Goal: Navigation & Orientation: Go to known website

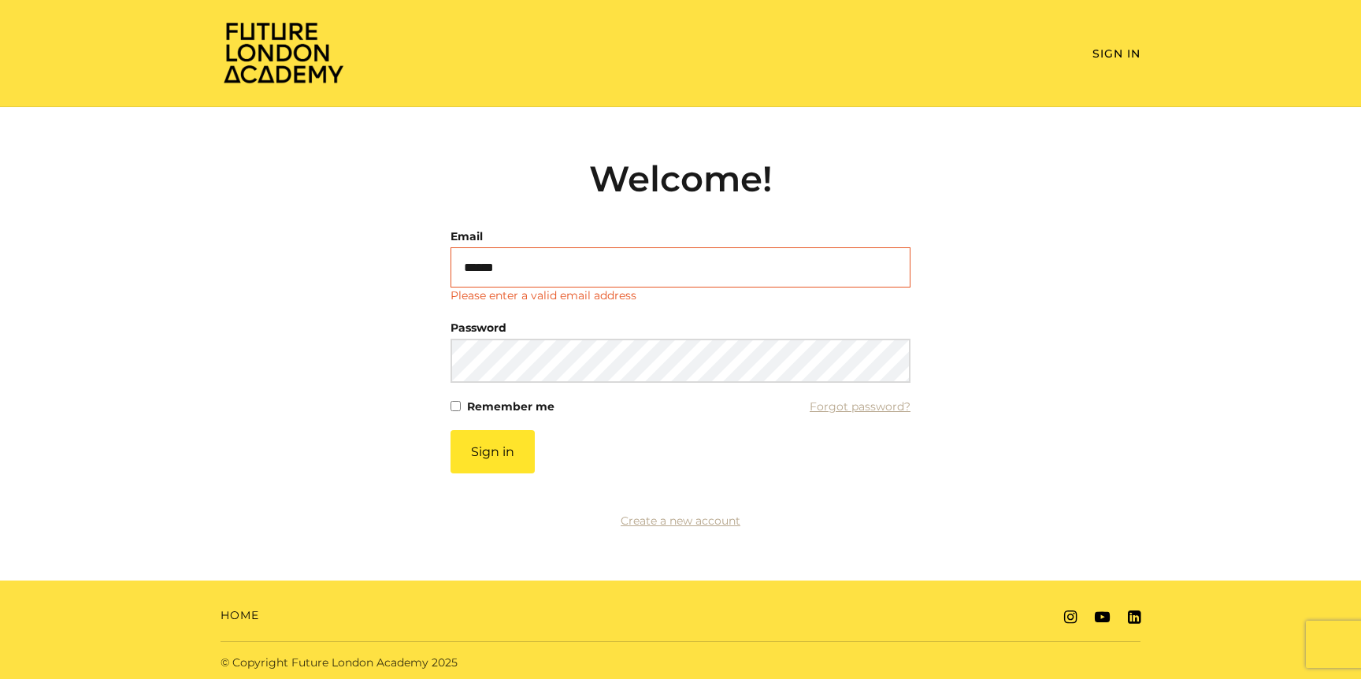
click at [276, 43] on img at bounding box center [283, 52] width 126 height 64
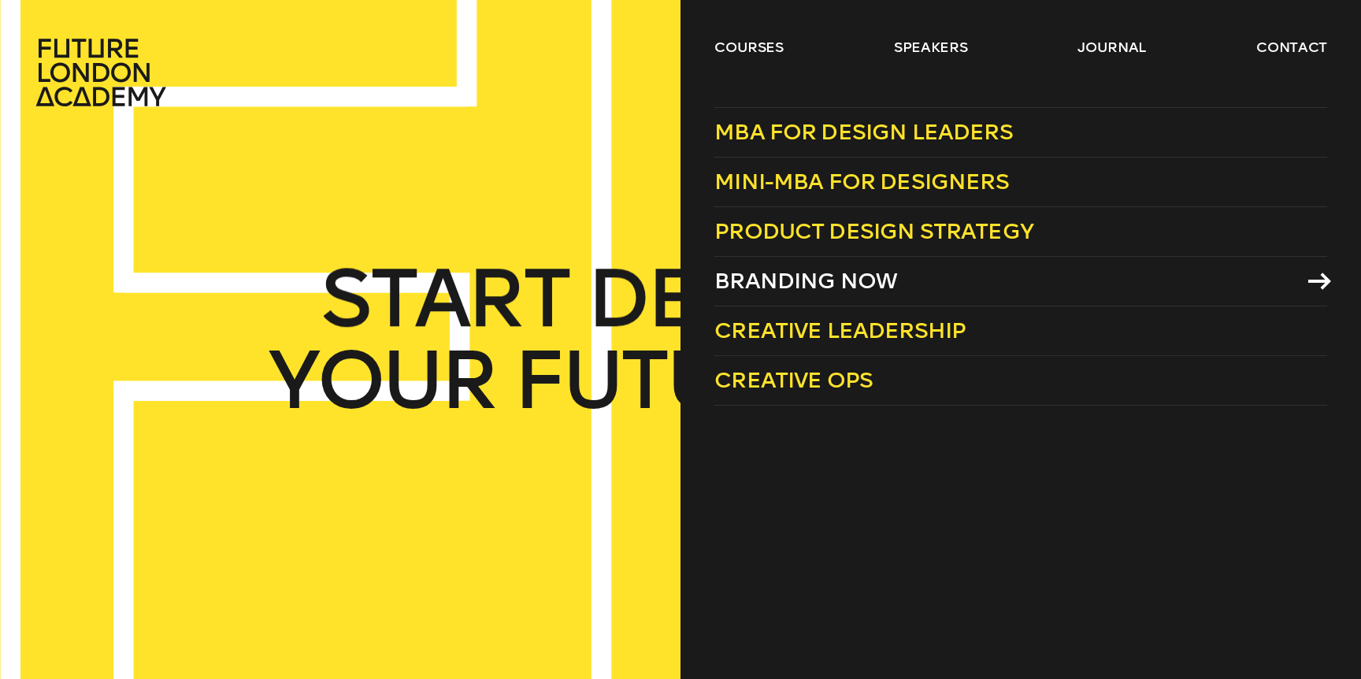
click at [800, 276] on span "Branding Now" at bounding box center [805, 281] width 183 height 26
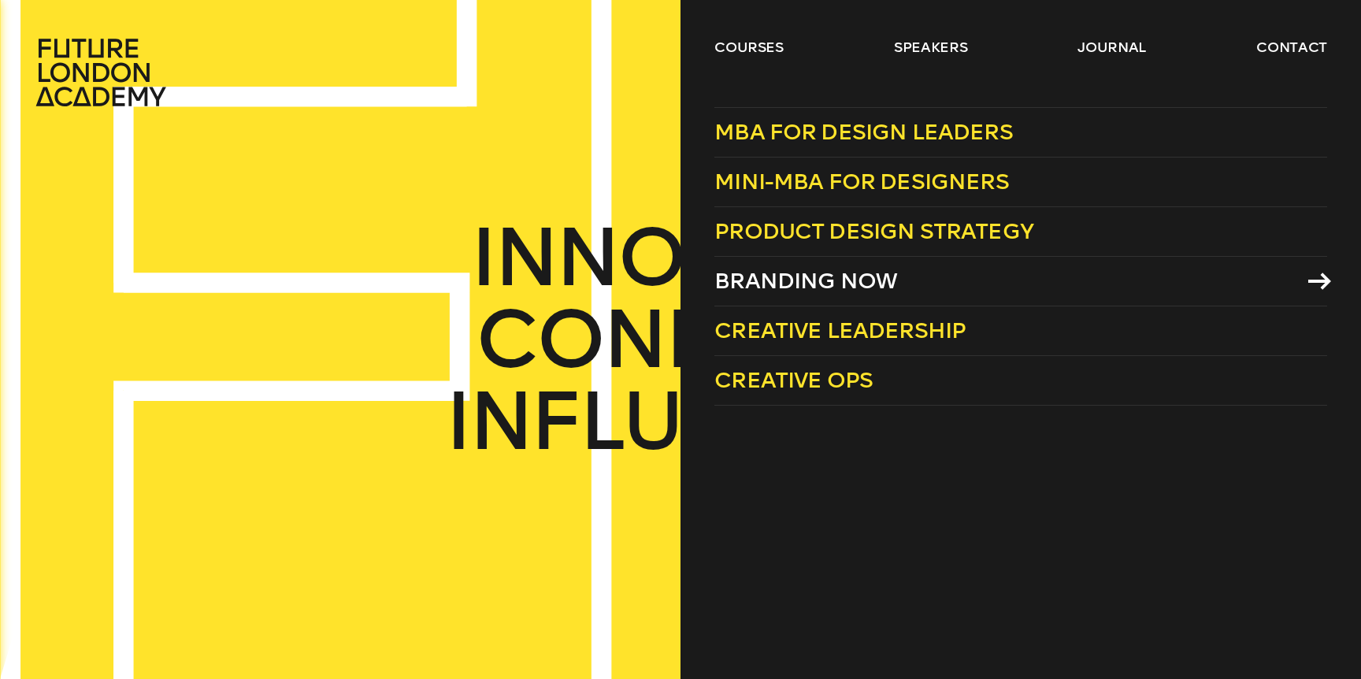
click at [812, 276] on span "Branding Now" at bounding box center [805, 281] width 183 height 26
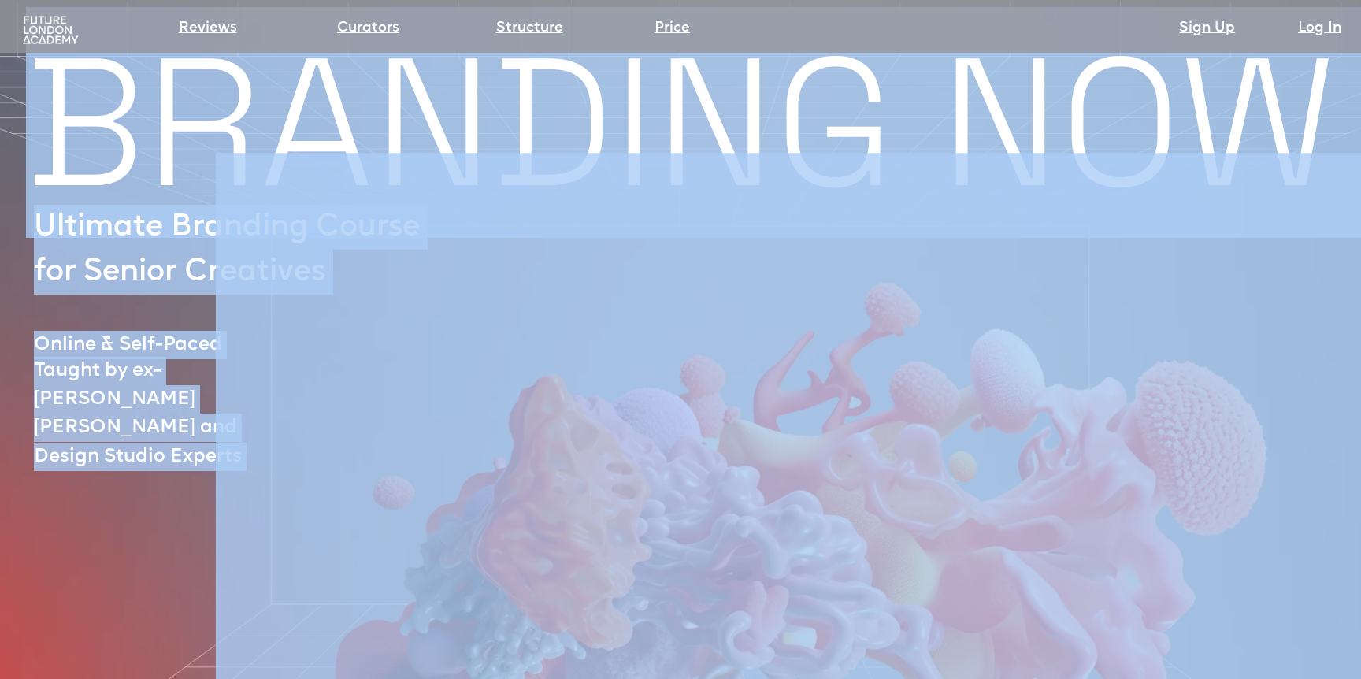
drag, startPoint x: 222, startPoint y: 146, endPoint x: 858, endPoint y: 139, distance: 636.2
click at [858, 139] on div "BRANDING NOW Ultimate Branding Course for Senior Creatives Online & Self-Paced …" at bounding box center [680, 628] width 1361 height 1126
click at [454, 156] on img at bounding box center [789, 478] width 1146 height 791
click at [12, 463] on div "BRANDING NOW Ultimate Branding Course for Senior Creatives Online & Self-Paced …" at bounding box center [680, 628] width 1361 height 1126
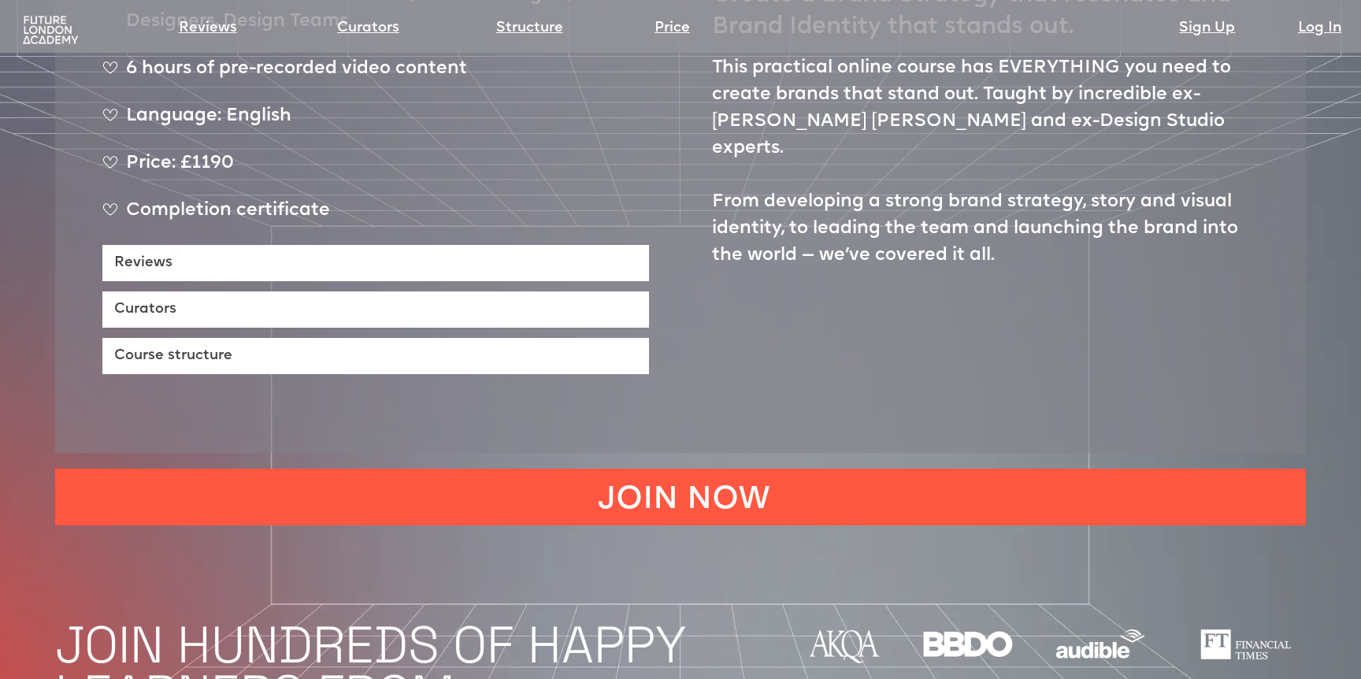
scroll to position [757, 0]
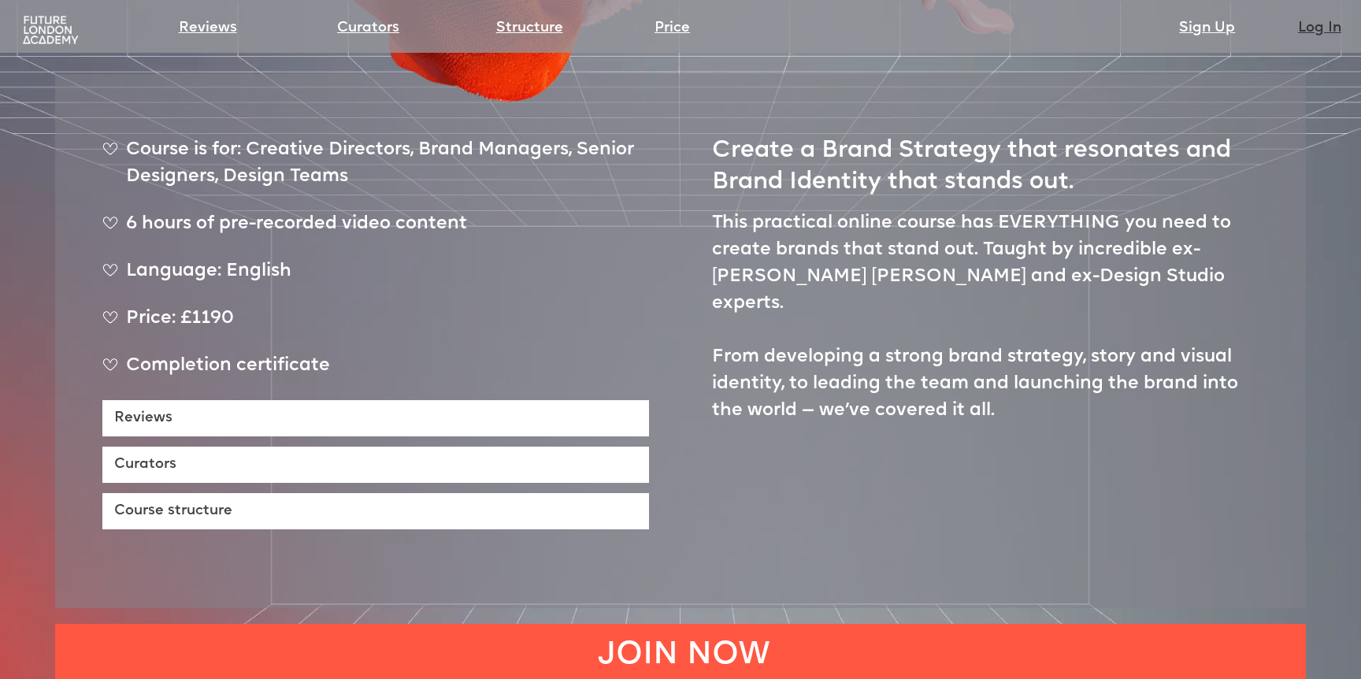
drag, startPoint x: 1317, startPoint y: 28, endPoint x: 1308, endPoint y: 28, distance: 9.4
click at [1316, 28] on link "Log In" at bounding box center [1319, 28] width 43 height 22
